Goal: Task Accomplishment & Management: Complete application form

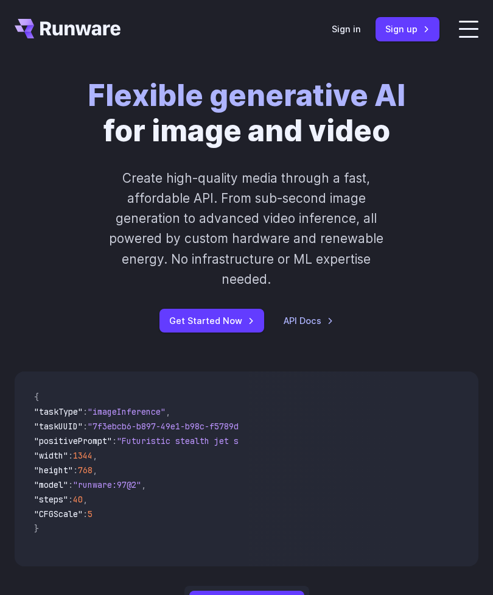
click at [194, 323] on link "Get Started Now" at bounding box center [212, 321] width 105 height 24
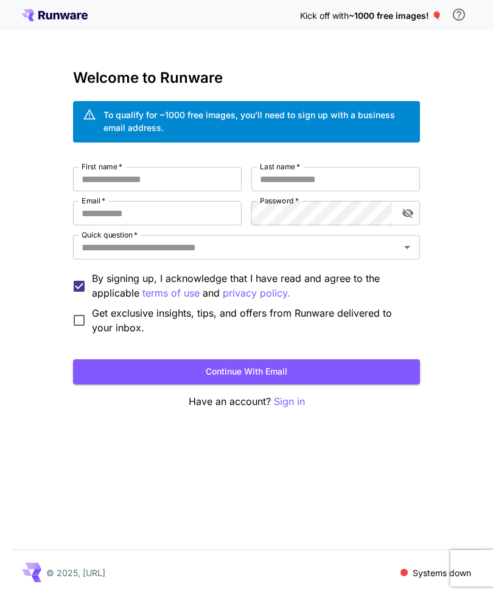
click at [215, 176] on input "First name   *" at bounding box center [157, 179] width 169 height 24
type input "********"
click at [349, 181] on input "Last name   *" at bounding box center [335, 179] width 169 height 24
type input "*****"
click at [208, 216] on input "Email   *" at bounding box center [157, 213] width 169 height 24
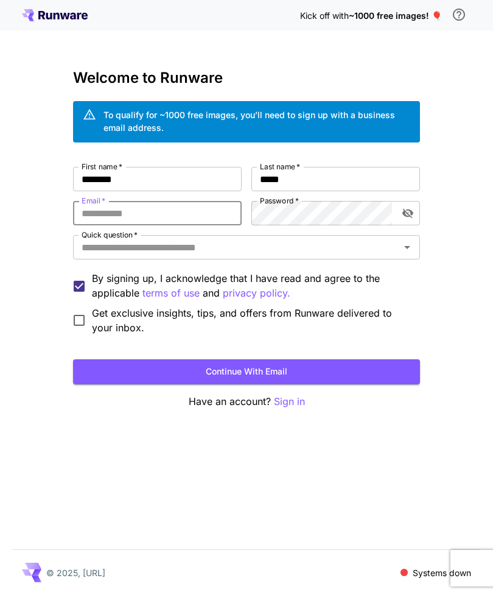
type input "*"
type input "**********"
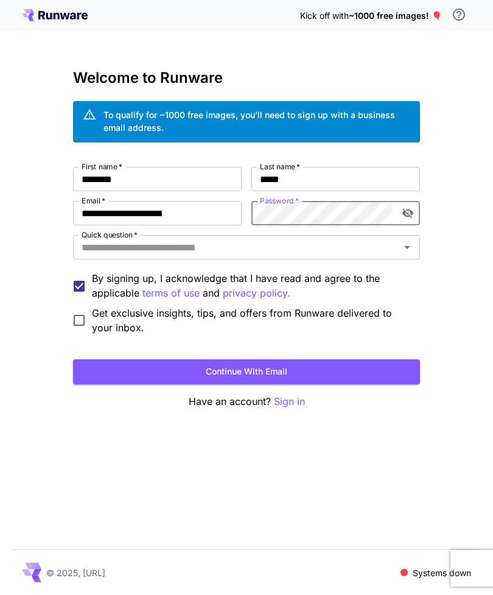
click at [352, 244] on input "Quick question   *" at bounding box center [237, 247] width 320 height 17
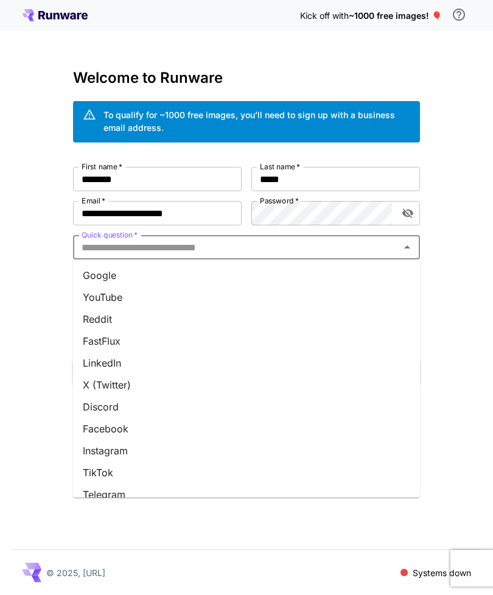
click at [128, 290] on li "YouTube" at bounding box center [246, 297] width 347 height 22
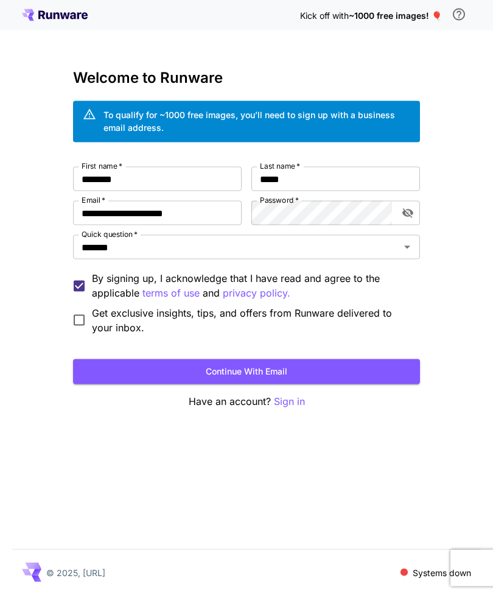
scroll to position [21, 0]
click at [397, 359] on button "Continue with email" at bounding box center [246, 371] width 347 height 25
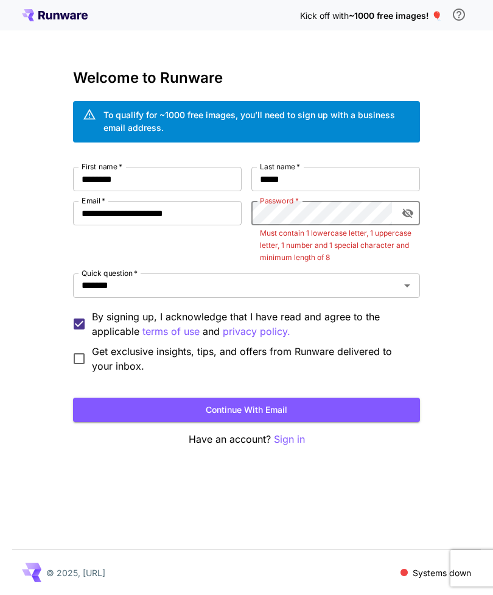
click at [410, 209] on icon "toggle password visibility" at bounding box center [407, 214] width 11 height 10
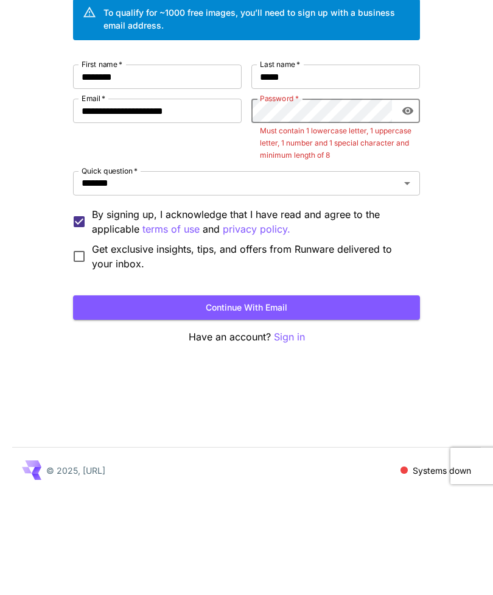
click at [388, 398] on button "Continue with email" at bounding box center [246, 410] width 347 height 25
click at [397, 398] on button "Continue with email" at bounding box center [246, 410] width 347 height 25
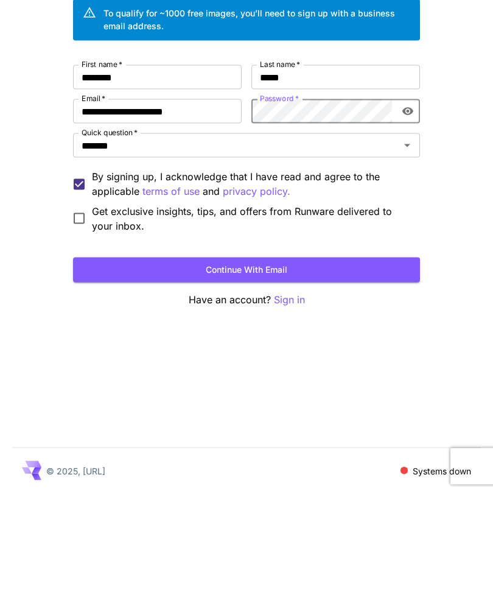
click at [406, 359] on button "Continue with email" at bounding box center [246, 371] width 347 height 25
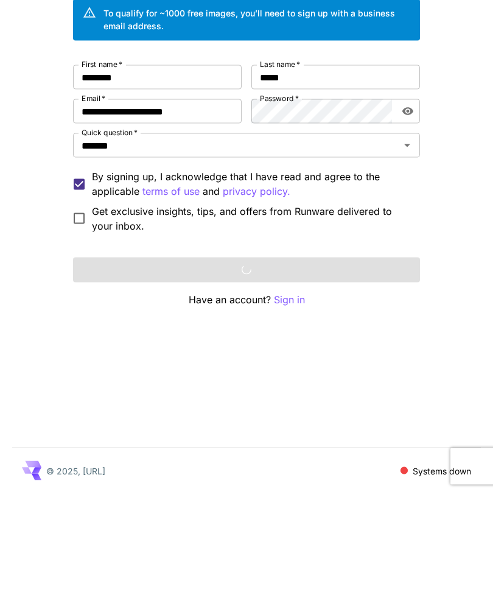
scroll to position [39, 0]
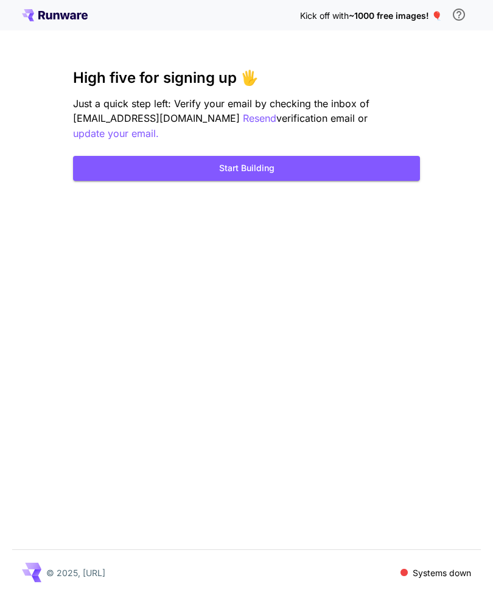
click at [310, 156] on button "Start Building" at bounding box center [246, 168] width 347 height 25
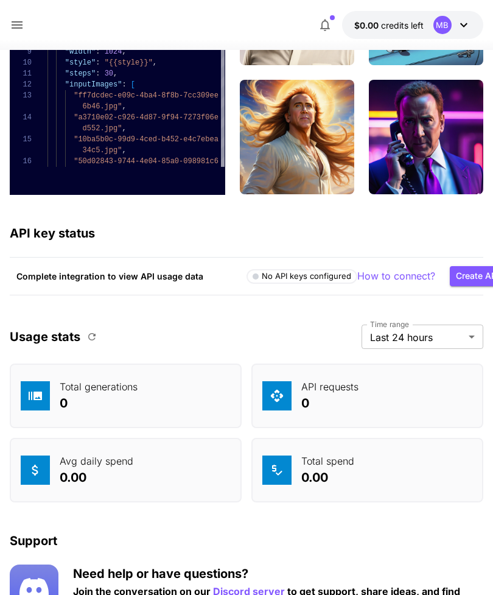
scroll to position [6392, 0]
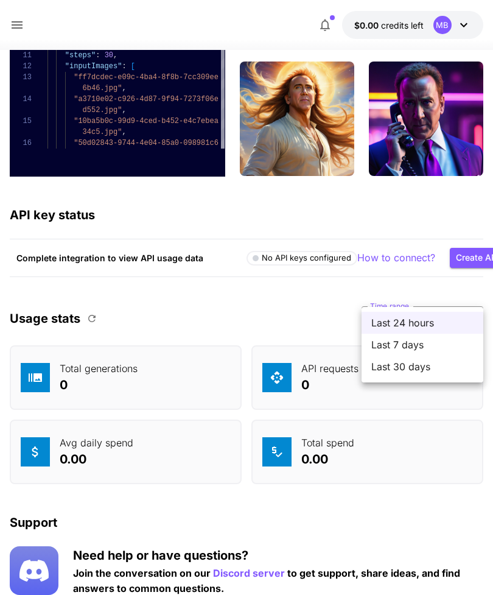
click at [457, 493] on div at bounding box center [246, 297] width 493 height 595
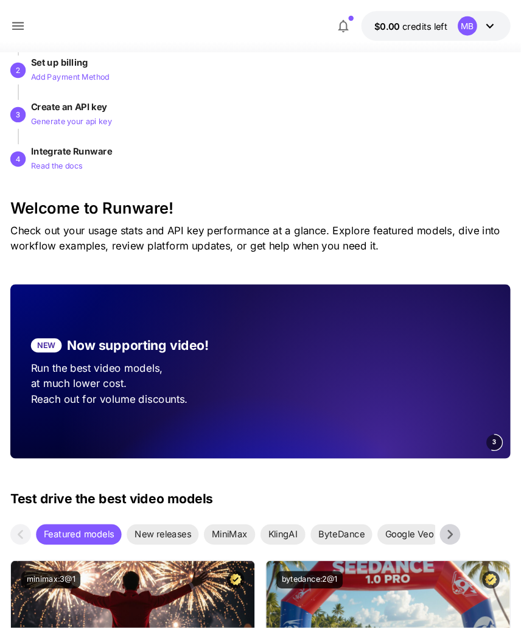
scroll to position [0, 0]
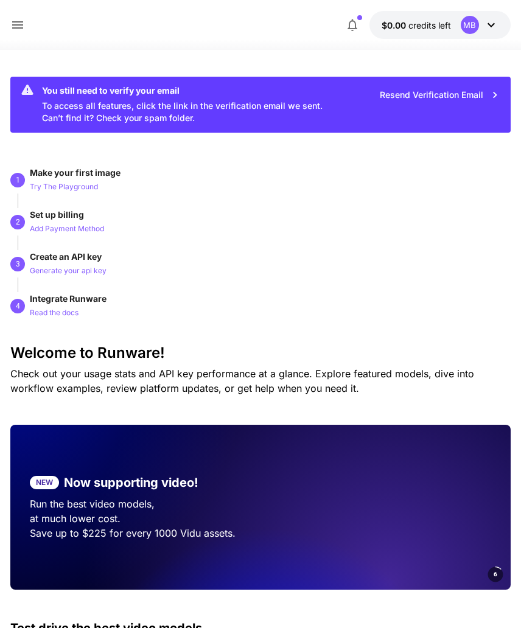
click at [16, 32] on icon at bounding box center [17, 25] width 15 height 15
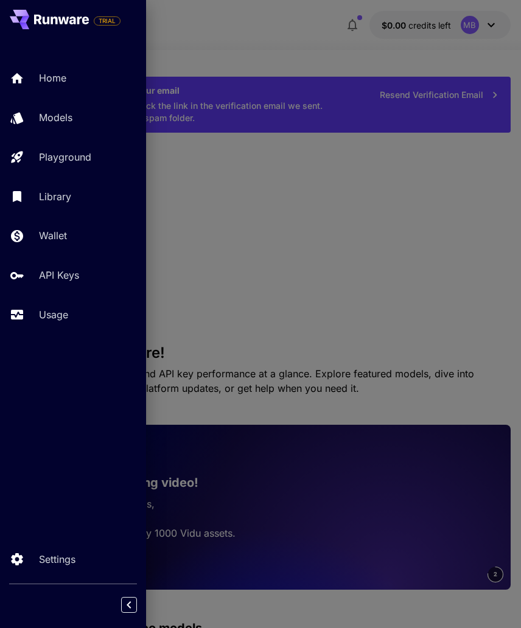
click at [62, 84] on p "Home" at bounding box center [52, 78] width 27 height 15
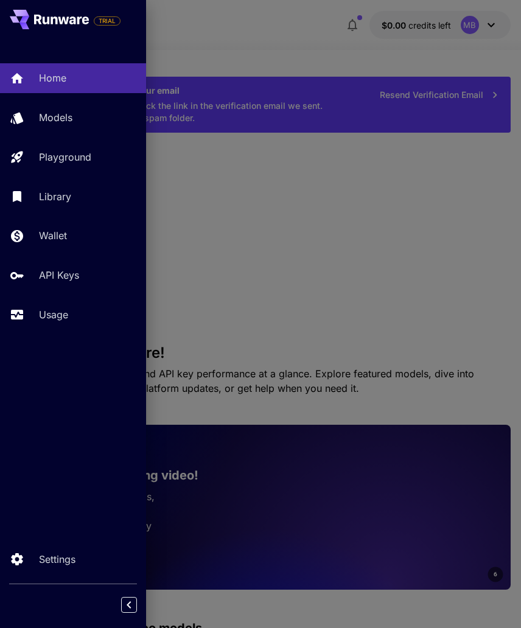
click at [340, 298] on div at bounding box center [260, 314] width 521 height 628
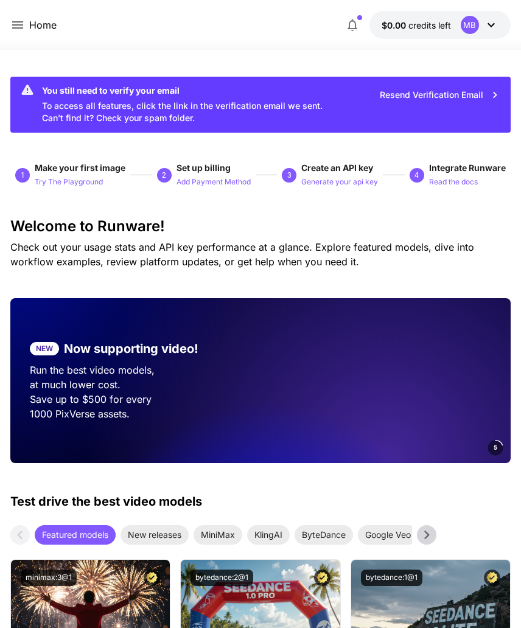
click at [14, 30] on icon at bounding box center [17, 25] width 15 height 15
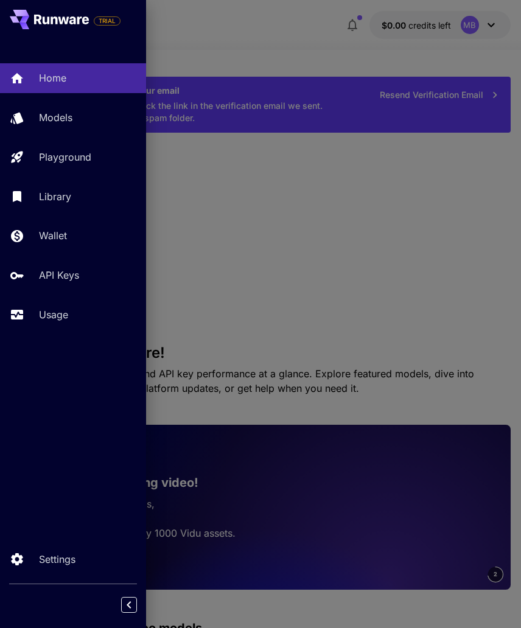
click at [424, 324] on div at bounding box center [260, 314] width 521 height 628
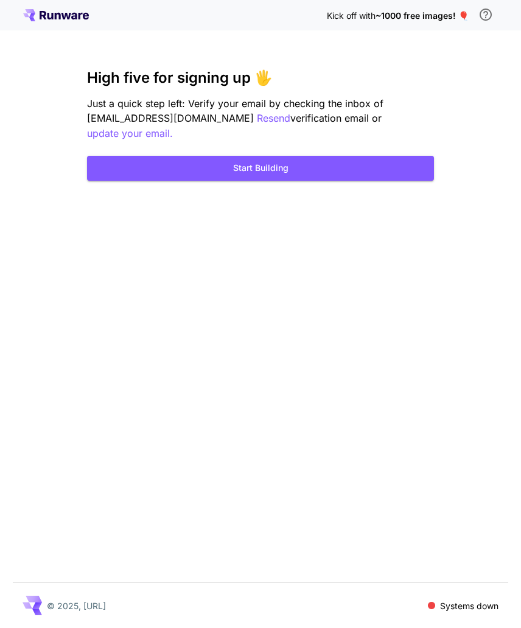
scroll to position [41, 0]
